Goal: Transaction & Acquisition: Purchase product/service

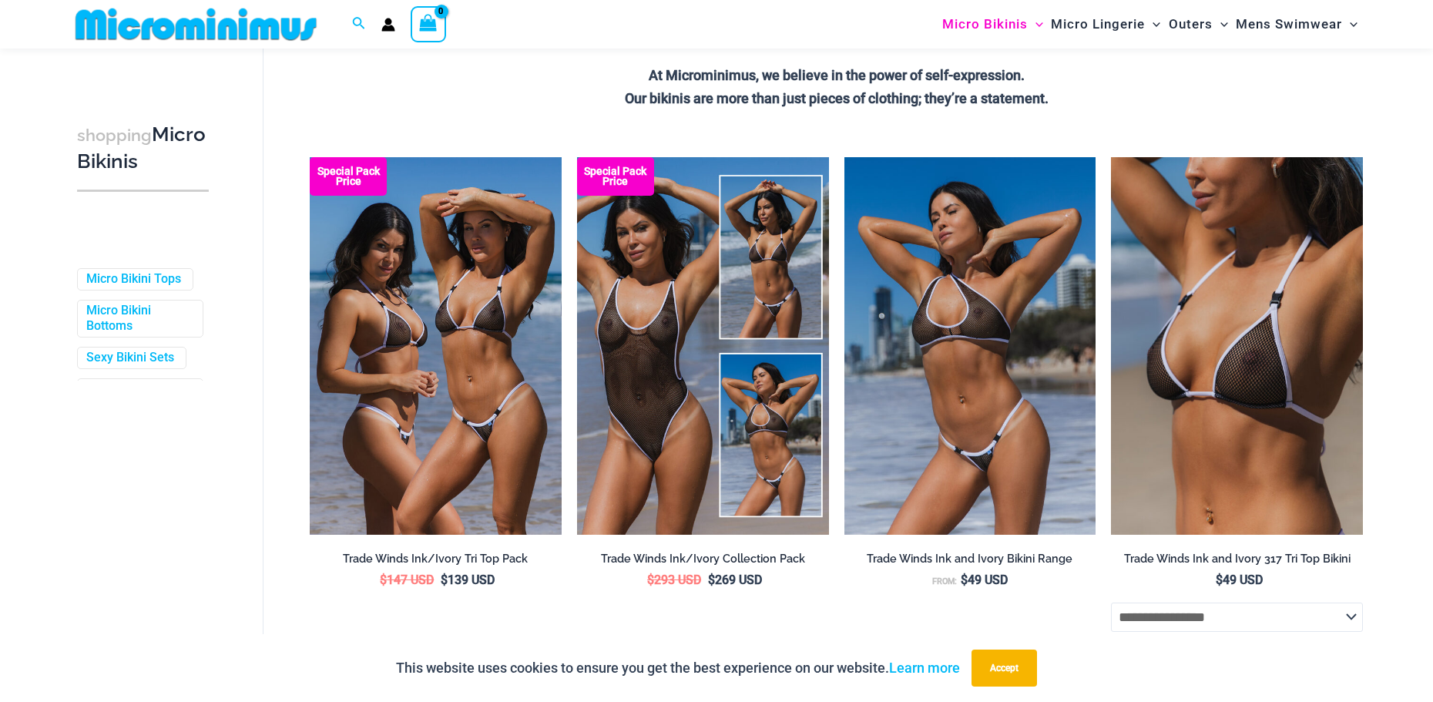
scroll to position [613, 0]
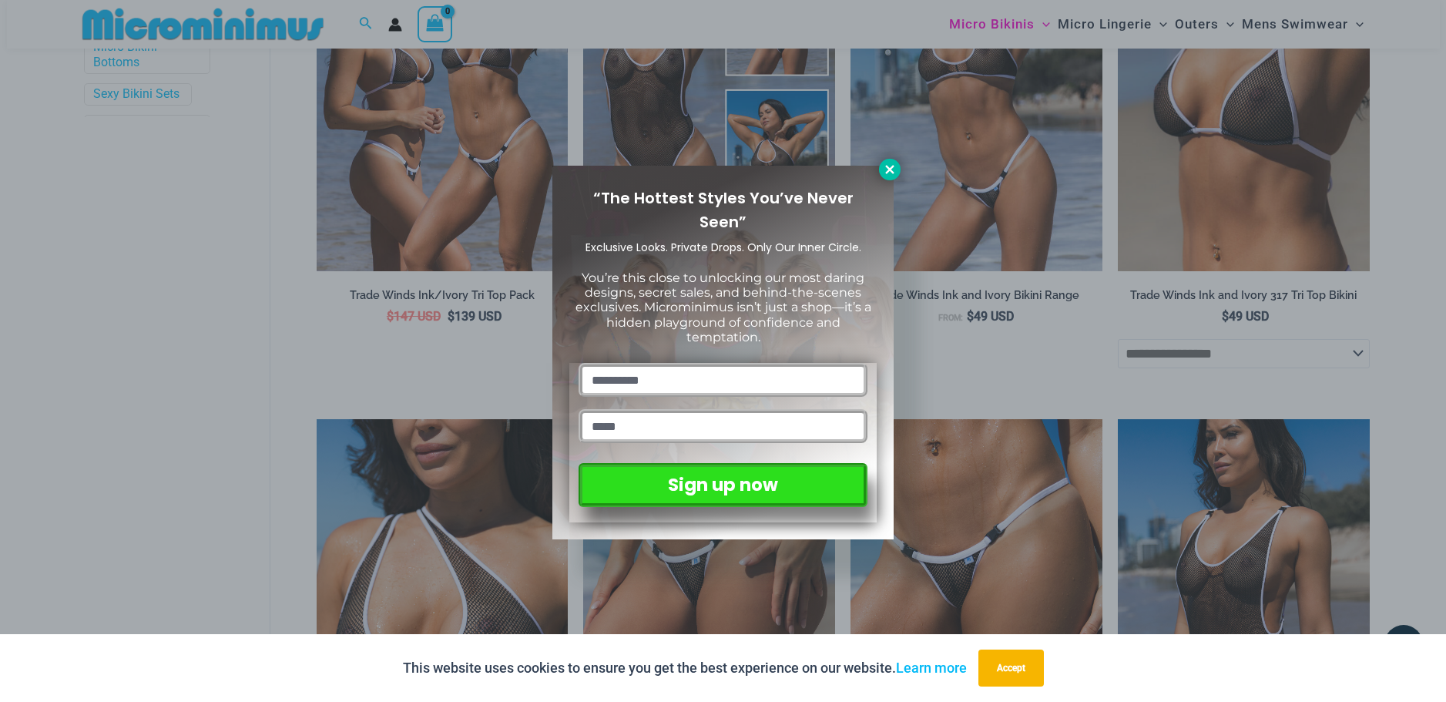
click at [892, 168] on icon at bounding box center [890, 170] width 14 height 14
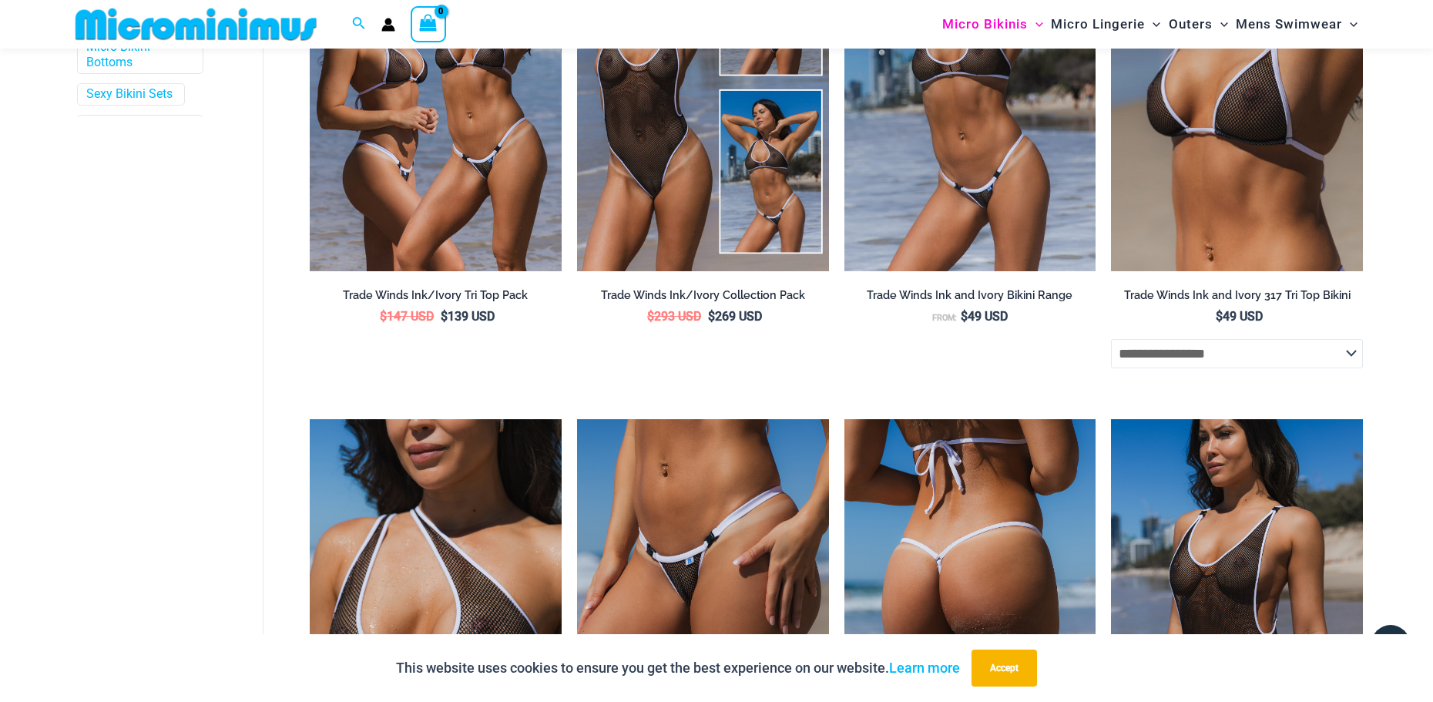
click at [939, 556] on img at bounding box center [971, 608] width 252 height 378
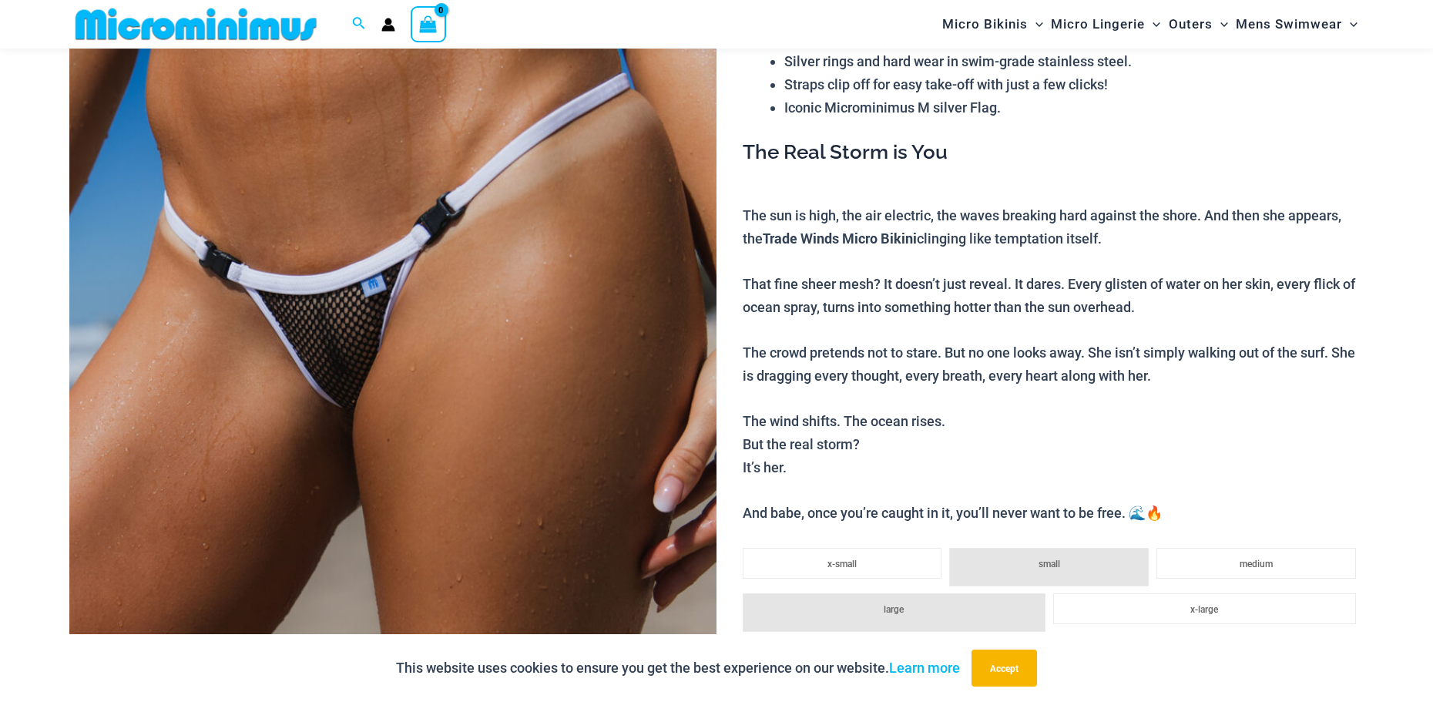
scroll to position [757, 0]
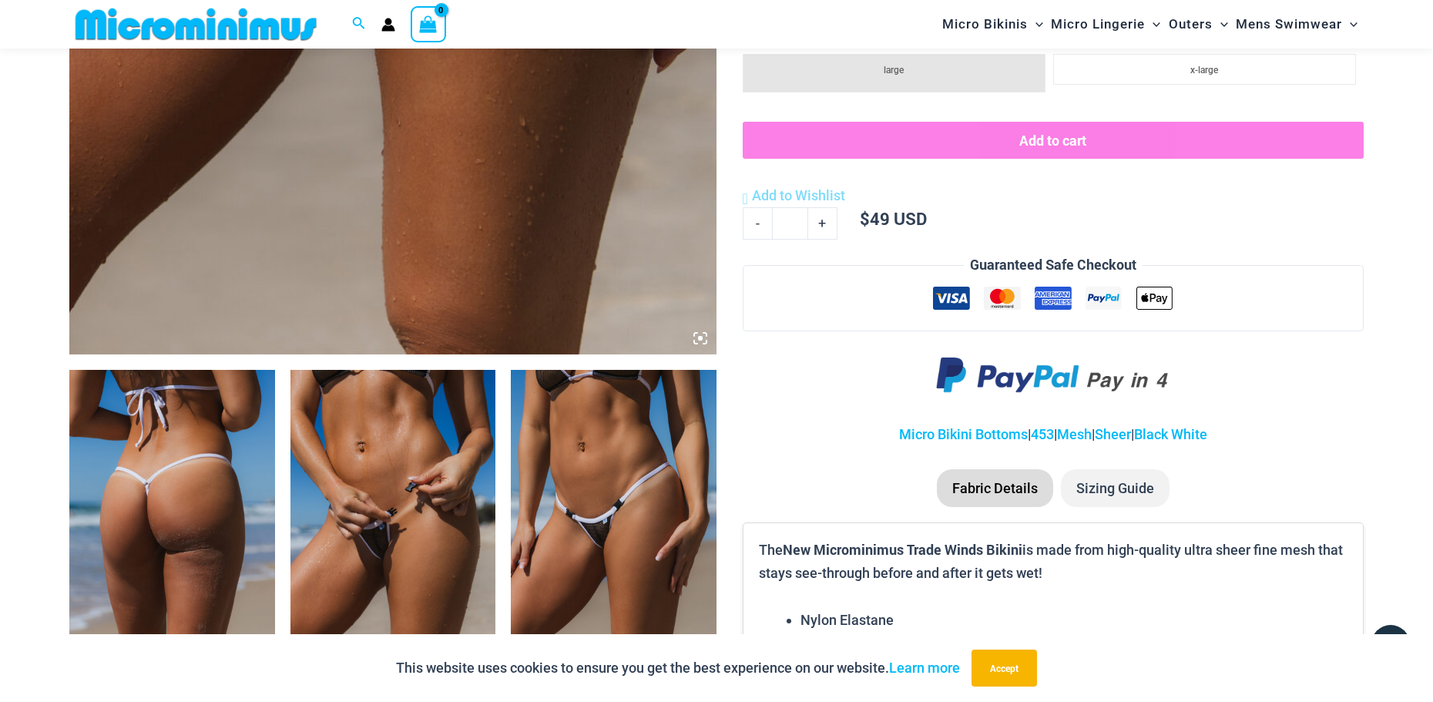
click at [173, 23] on img at bounding box center [196, 24] width 254 height 35
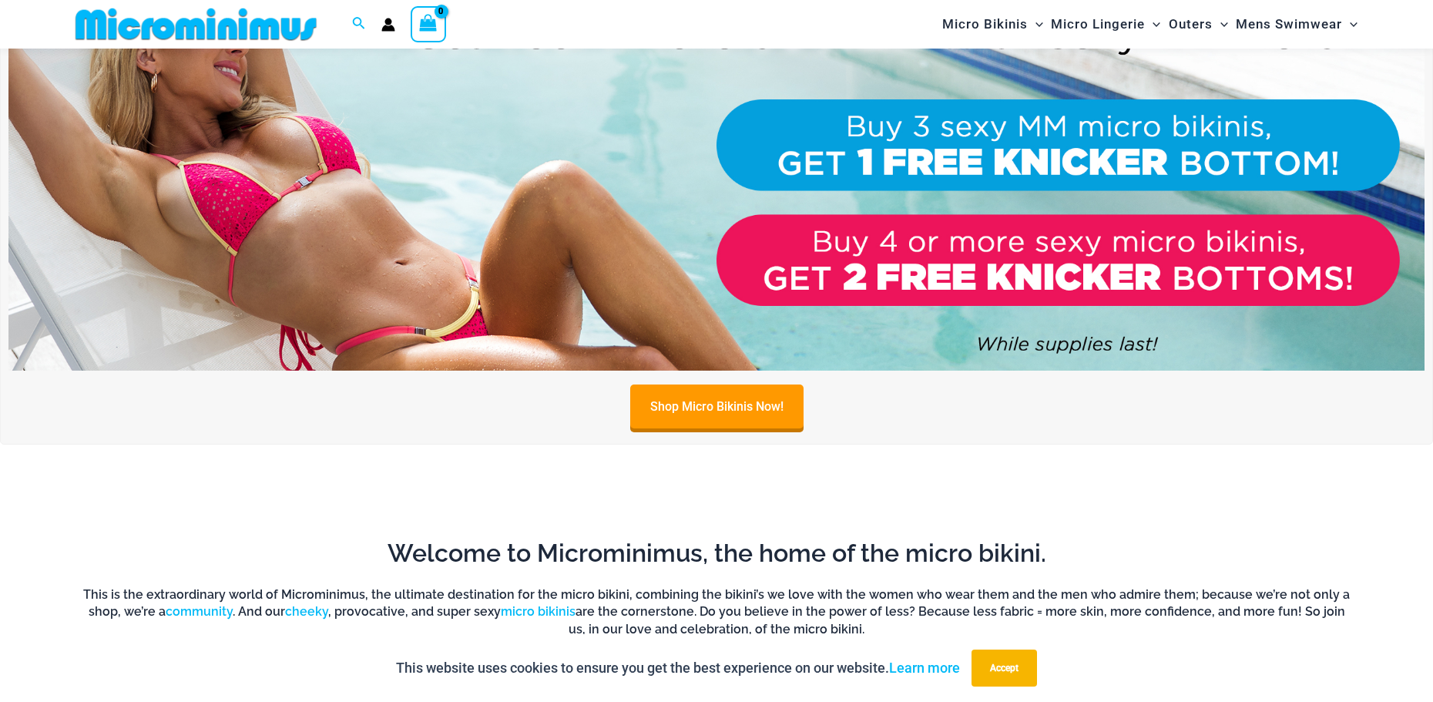
scroll to position [679, 0]
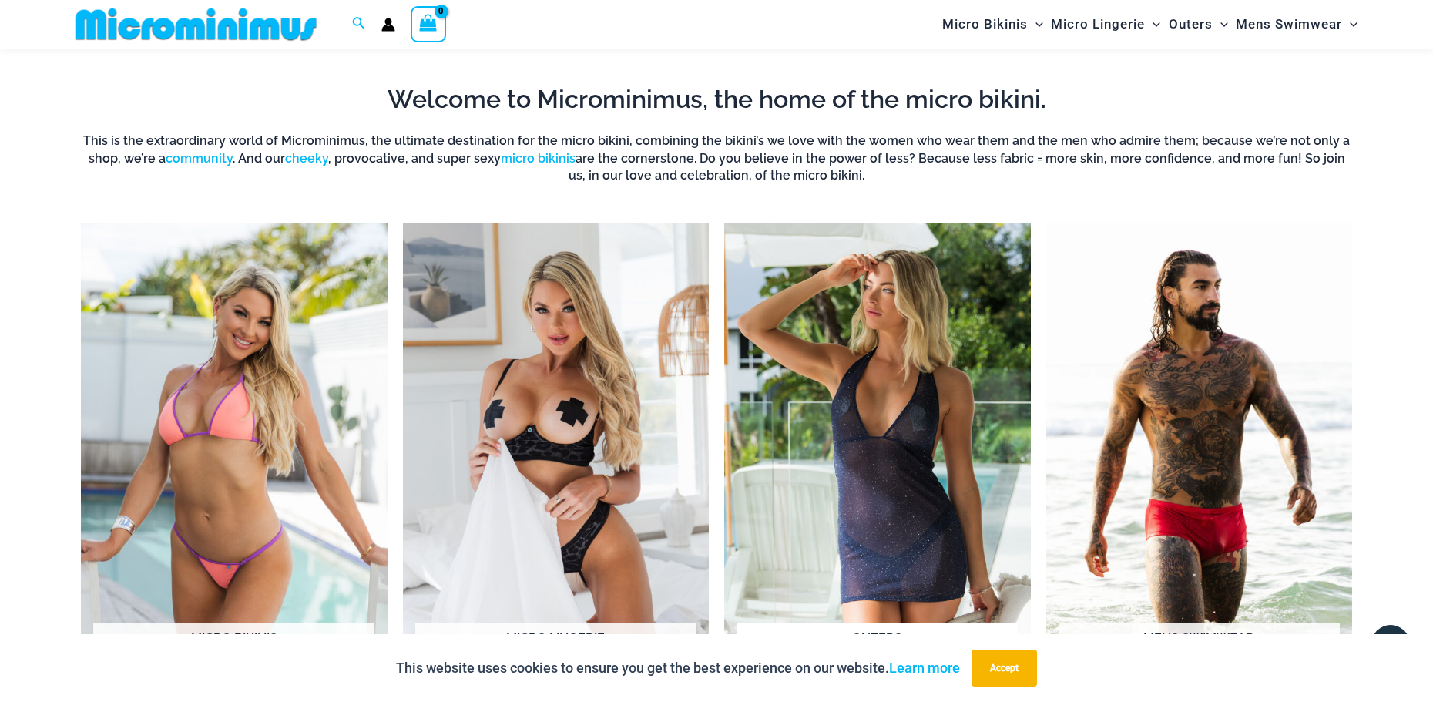
click at [895, 419] on img "Visit product category Outers" at bounding box center [877, 458] width 307 height 471
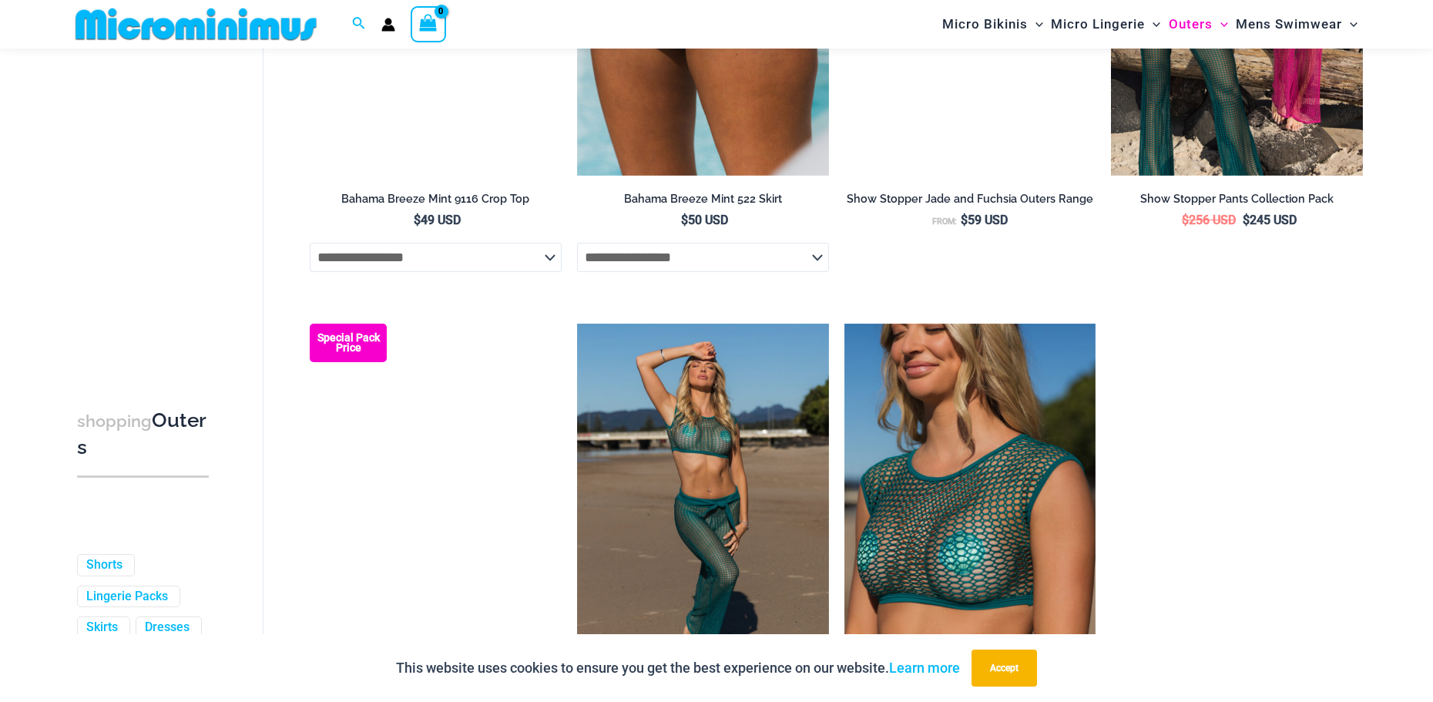
scroll to position [1221, 0]
